Goal: Information Seeking & Learning: Learn about a topic

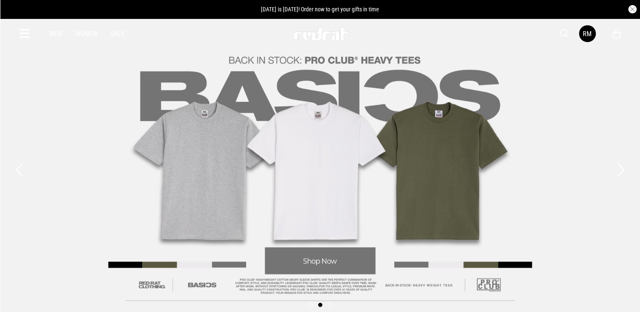
click at [560, 33] on div "Men Women Sale RM Hi, Red Rat New Back Footwear Back Mens Back Womens Back Yout…" at bounding box center [320, 34] width 615 height 30
click at [561, 33] on span "button" at bounding box center [564, 34] width 8 height 10
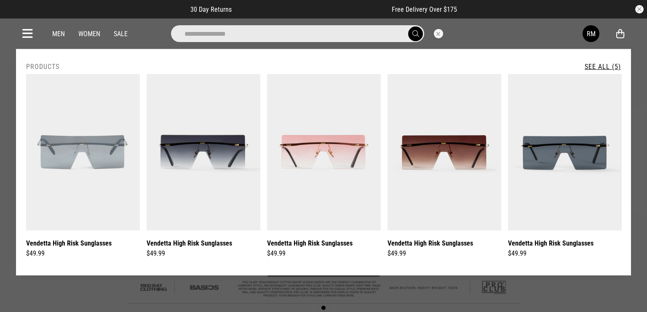
type input "**********"
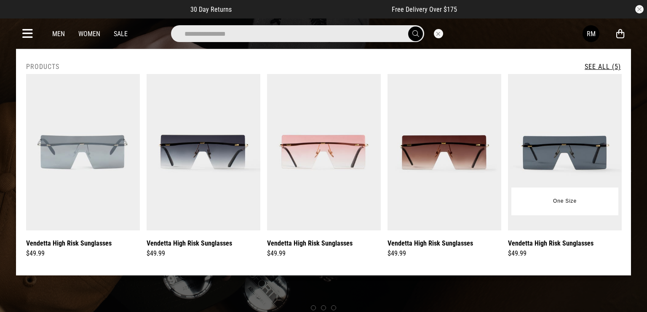
click at [562, 133] on img at bounding box center [565, 152] width 114 height 157
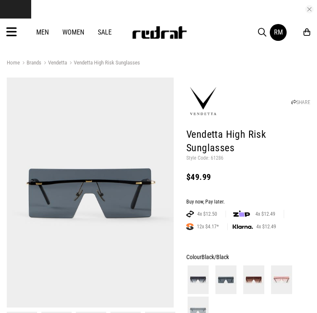
click at [217, 155] on p "Style Code: 61286" at bounding box center [248, 158] width 124 height 7
click at [197, 273] on img at bounding box center [197, 279] width 21 height 29
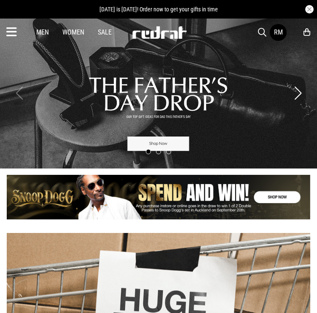
click at [262, 28] on span "button" at bounding box center [262, 32] width 8 height 10
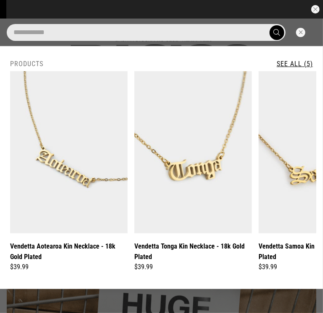
type input "**********"
click at [291, 67] on link "See All (5)" at bounding box center [295, 64] width 36 height 8
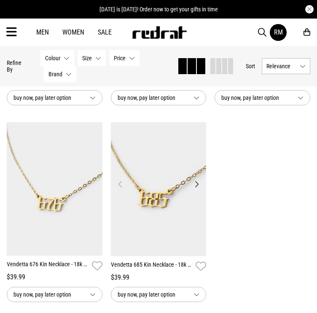
scroll to position [253, 0]
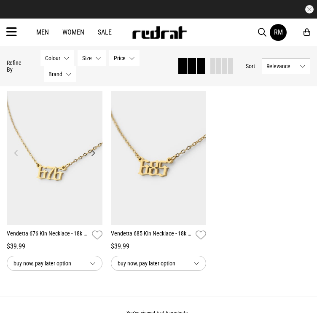
click at [72, 148] on img at bounding box center [55, 158] width 96 height 134
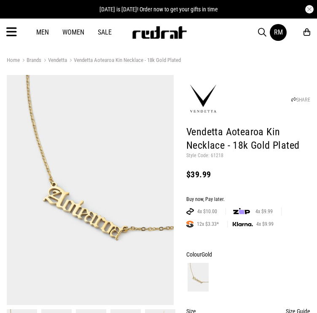
click at [216, 157] on p "Style Code: 61218" at bounding box center [248, 155] width 124 height 7
copy p "61218"
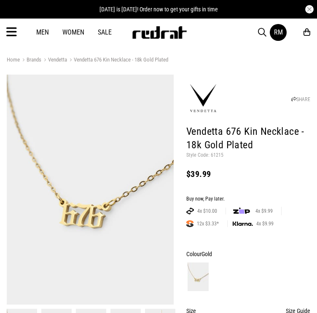
click at [214, 153] on p "Style Code: 61215" at bounding box center [248, 155] width 124 height 7
copy p "61215"
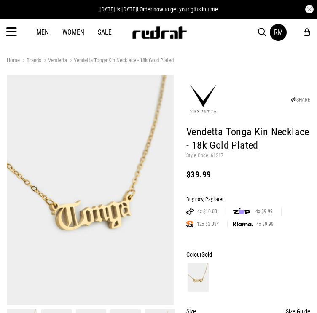
click at [217, 156] on p "Style Code: 61217" at bounding box center [248, 155] width 124 height 7
copy p "61217"
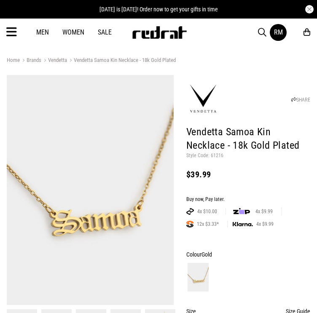
click at [217, 160] on header "SHARE Vendetta Samoa Kin Necklace - 18k Gold Plated Style Code: 61216 $39.99" at bounding box center [248, 131] width 124 height 109
drag, startPoint x: 217, startPoint y: 159, endPoint x: 217, endPoint y: 155, distance: 4.6
click at [217, 159] on header "SHARE Vendetta Samoa Kin Necklace - 18k Gold Plated Style Code: 61216 $39.99" at bounding box center [248, 131] width 124 height 109
click at [217, 155] on p "Style Code: 61216" at bounding box center [248, 155] width 124 height 7
click at [213, 156] on p "Style Code: 61216" at bounding box center [248, 155] width 124 height 7
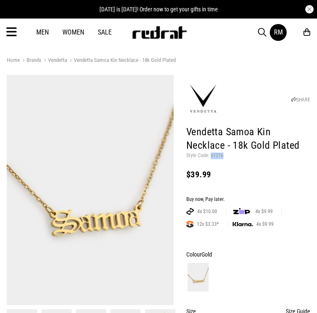
click at [213, 156] on p "Style Code: 61216" at bounding box center [248, 155] width 124 height 7
copy p "61216"
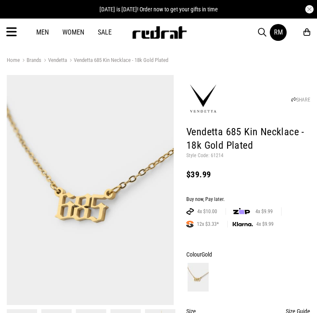
click at [213, 156] on p "Style Code: 61214" at bounding box center [248, 155] width 124 height 7
copy p "61214"
click at [261, 32] on span "button" at bounding box center [262, 32] width 8 height 10
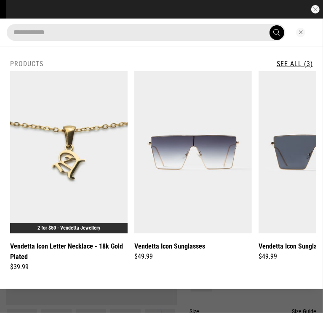
type input "**********"
click at [96, 130] on img at bounding box center [68, 152] width 117 height 162
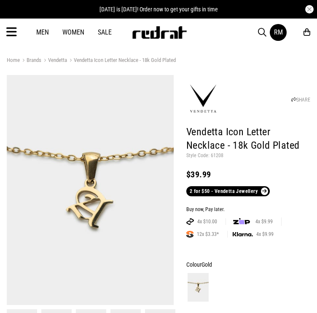
click at [213, 158] on p "Style Code: 61208" at bounding box center [248, 155] width 124 height 7
click at [213, 157] on p "Style Code: 61208" at bounding box center [248, 155] width 124 height 7
click at [216, 155] on p "Style Code: 61208" at bounding box center [248, 155] width 124 height 7
copy p "61208"
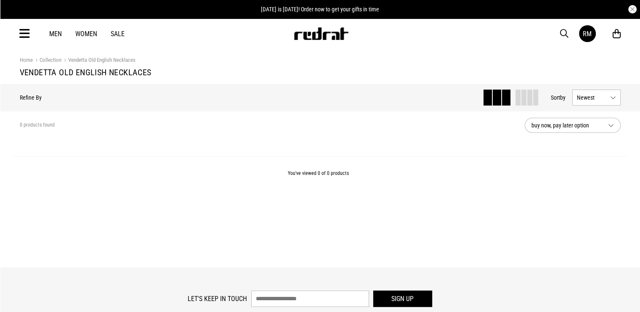
click at [27, 39] on icon at bounding box center [24, 34] width 11 height 14
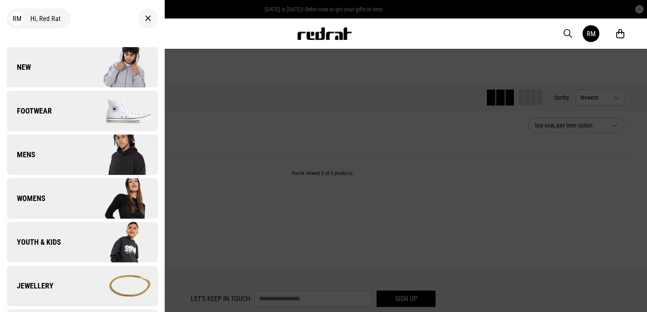
click at [33, 60] on link "New" at bounding box center [82, 67] width 151 height 40
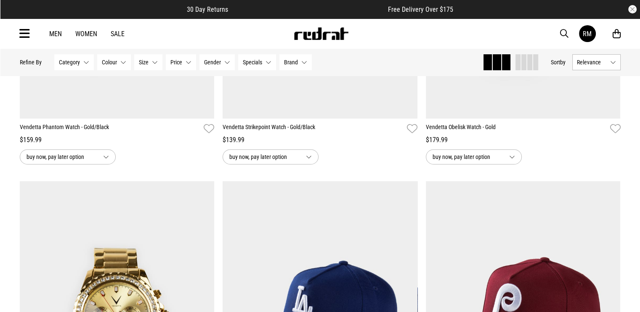
scroll to position [295, 0]
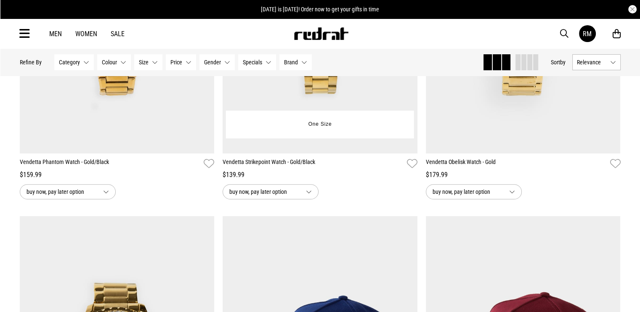
scroll to position [379, 0]
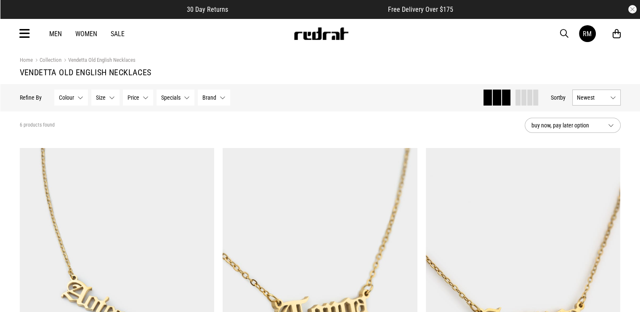
click at [567, 30] on span "button" at bounding box center [564, 34] width 8 height 10
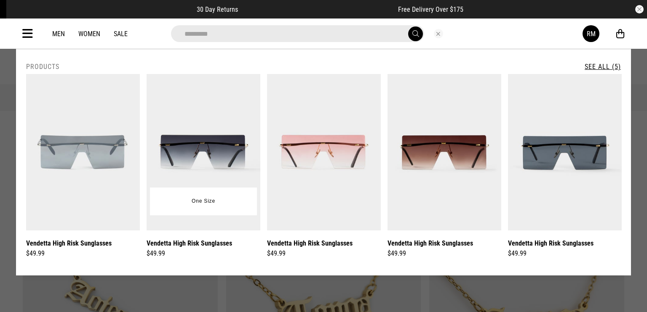
type input "*********"
click at [166, 121] on img at bounding box center [204, 152] width 114 height 157
